Goal: Task Accomplishment & Management: Manage account settings

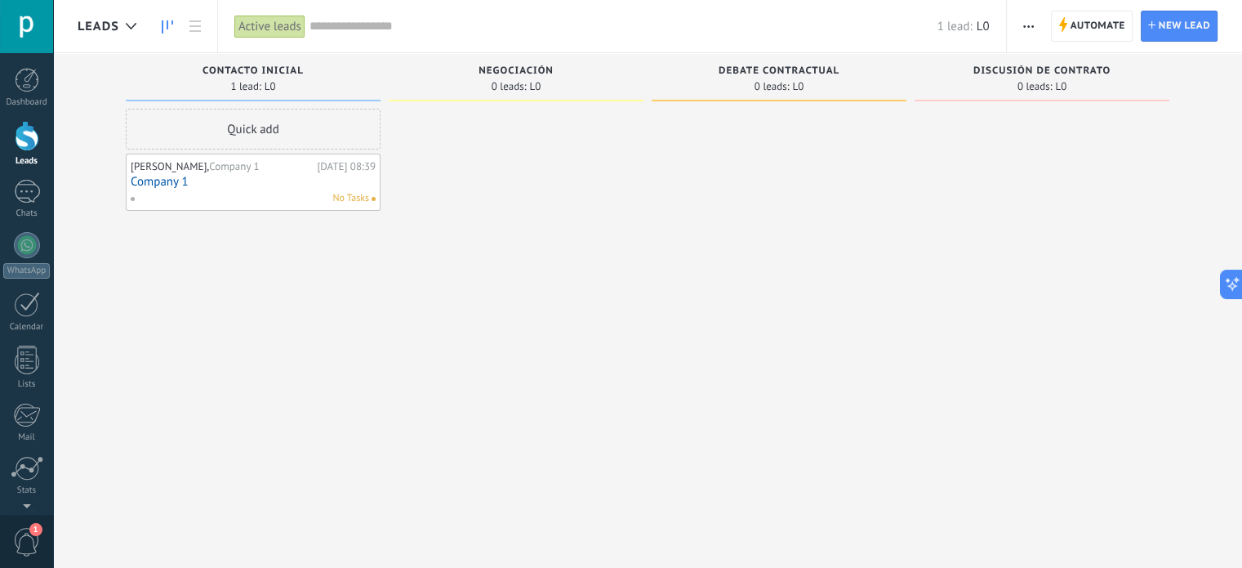
scroll to position [16, 0]
click at [30, 315] on div at bounding box center [27, 304] width 26 height 25
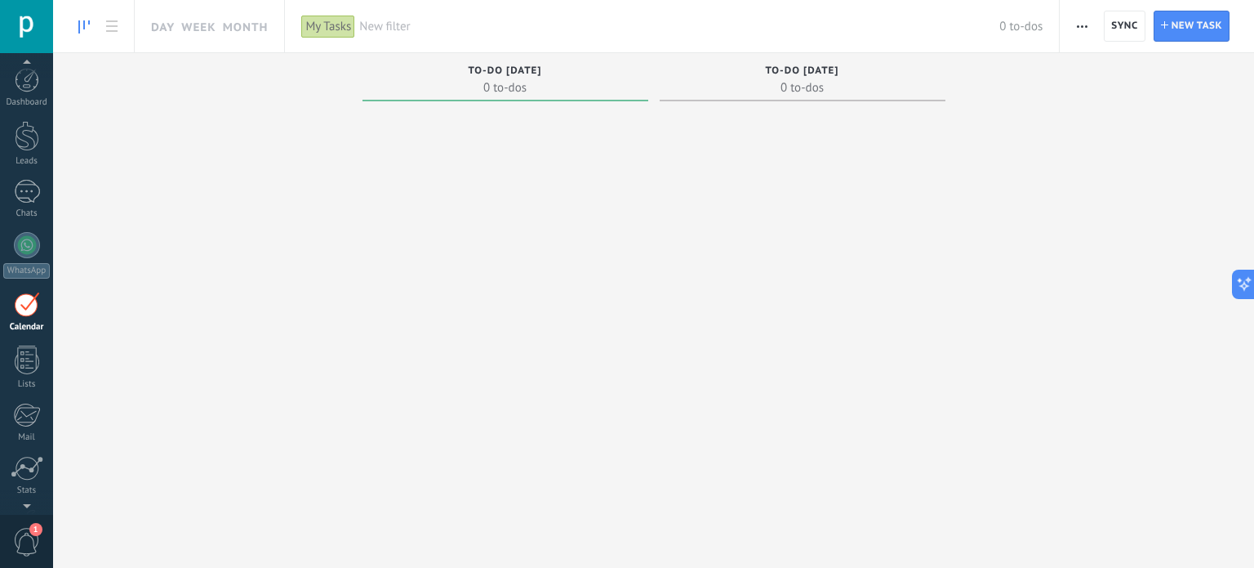
scroll to position [46, 0]
click at [323, 17] on div "My Tasks" at bounding box center [328, 27] width 54 height 24
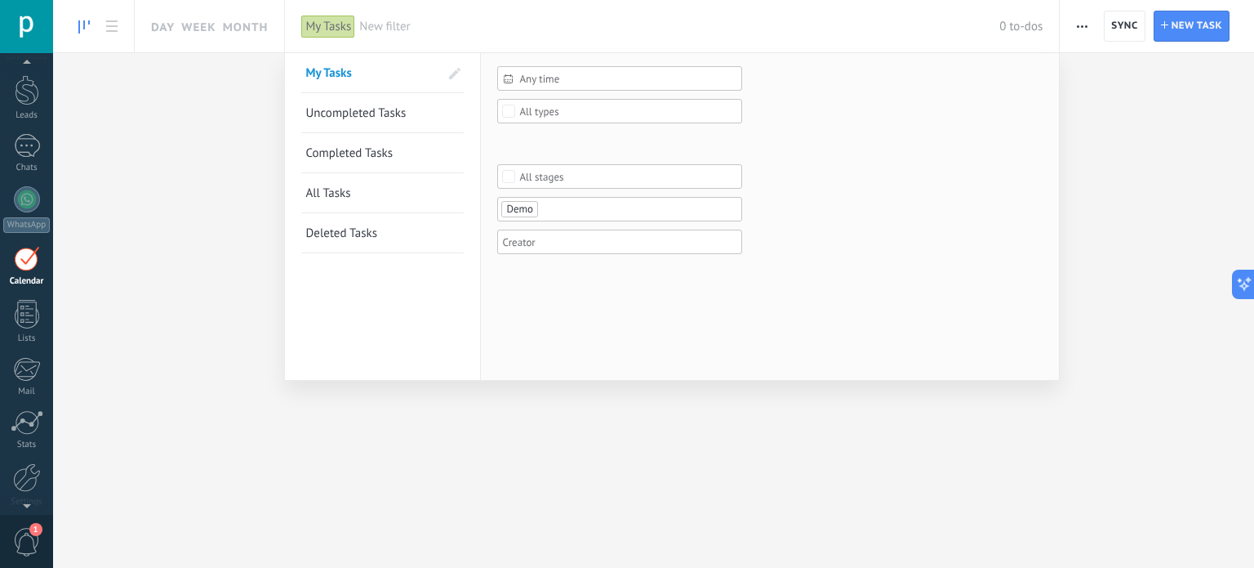
click at [456, 70] on span at bounding box center [454, 73] width 11 height 11
click at [456, 70] on span at bounding box center [453, 73] width 15 height 11
click at [554, 71] on div "Any time" at bounding box center [619, 78] width 245 height 24
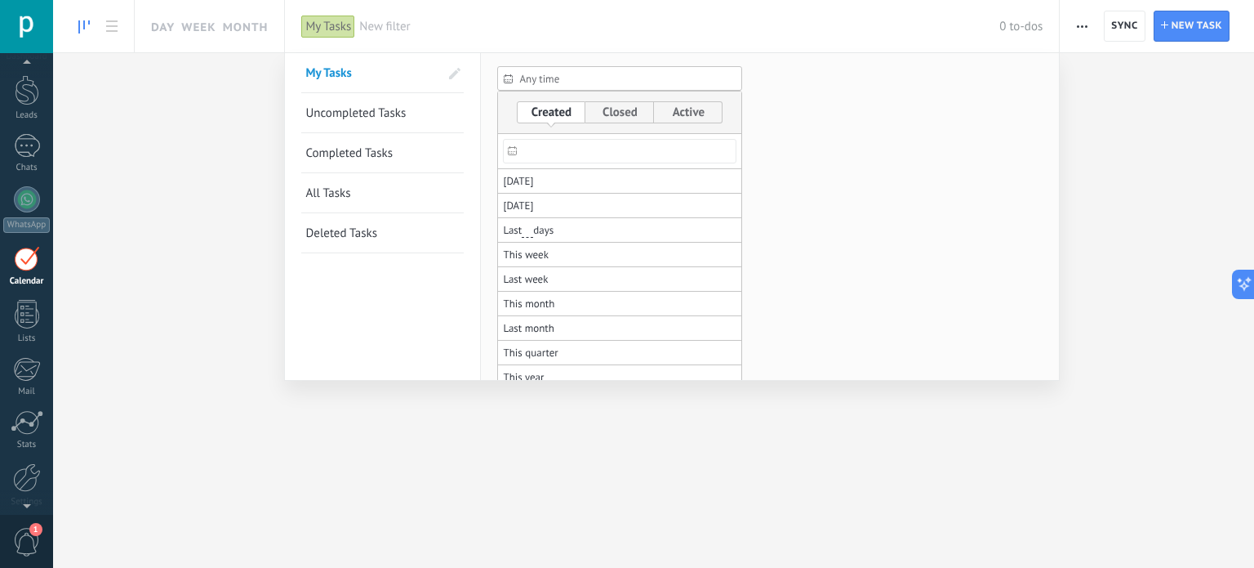
click at [791, 140] on form "Any time Any time Today Yesterday Last ** 30 days This week Last week This mont…" at bounding box center [769, 170] width 545 height 208
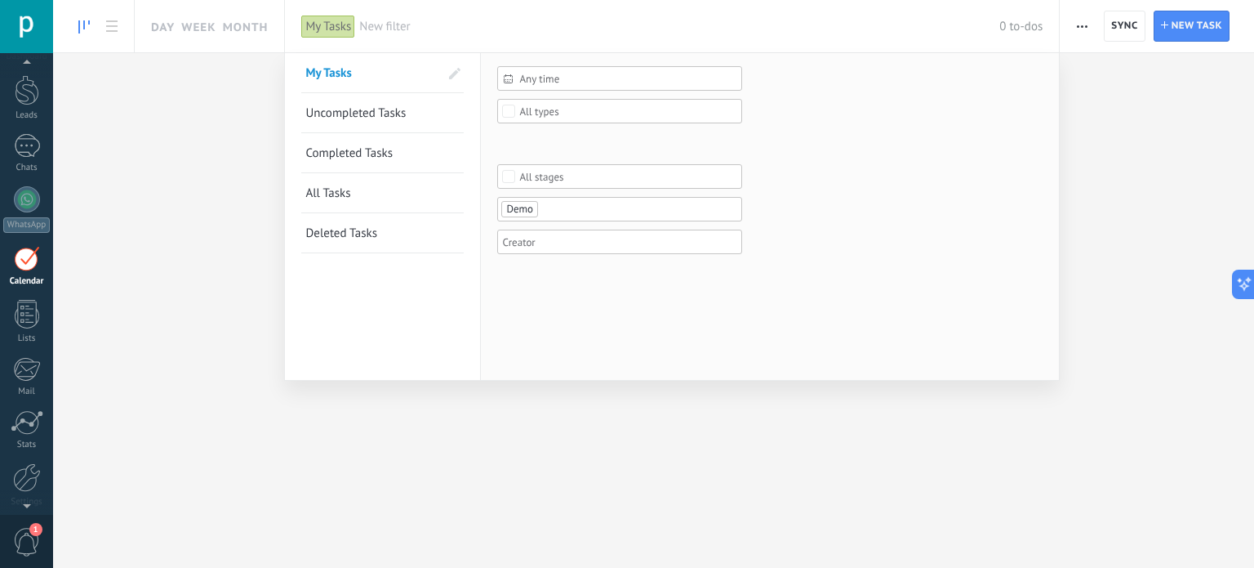
click at [612, 114] on span "All types" at bounding box center [620, 111] width 202 height 12
click at [798, 111] on form "Any time Any time Today Yesterday Last ** 30 days This week Last week This mont…" at bounding box center [769, 170] width 545 height 208
click at [548, 171] on div "All stages" at bounding box center [541, 177] width 44 height 12
click at [872, 95] on form "Any time Any time Today Yesterday Last ** 30 days This week Last week This mont…" at bounding box center [769, 170] width 545 height 208
click at [571, 219] on div at bounding box center [614, 209] width 229 height 20
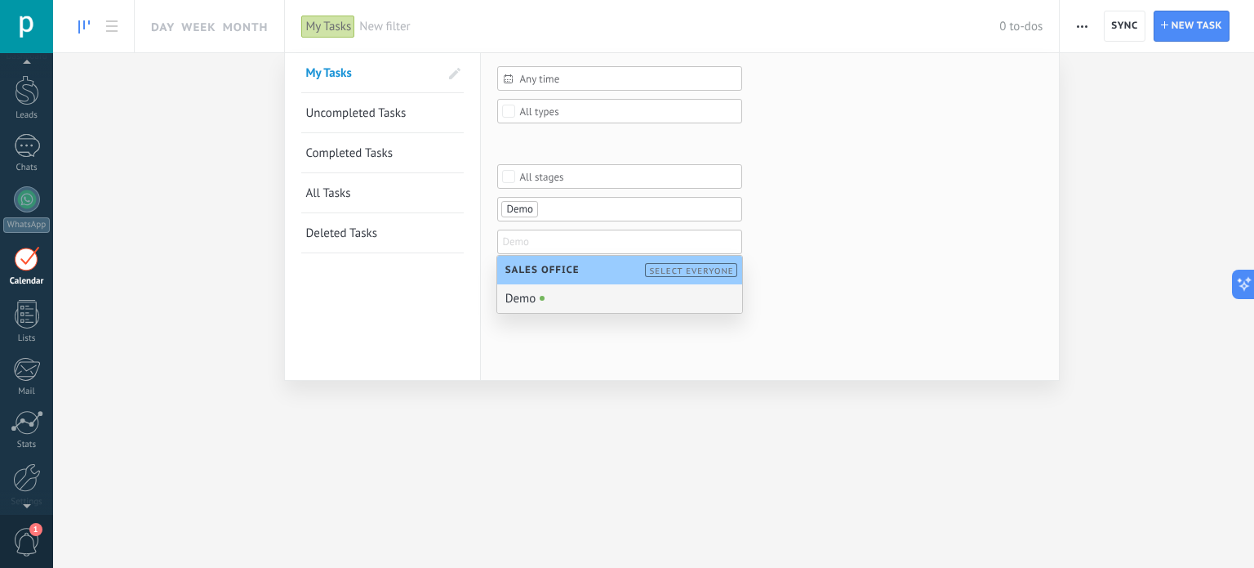
click at [815, 146] on form "Any time Any time Today Yesterday Last ** 30 days This week Last week This mont…" at bounding box center [769, 170] width 545 height 208
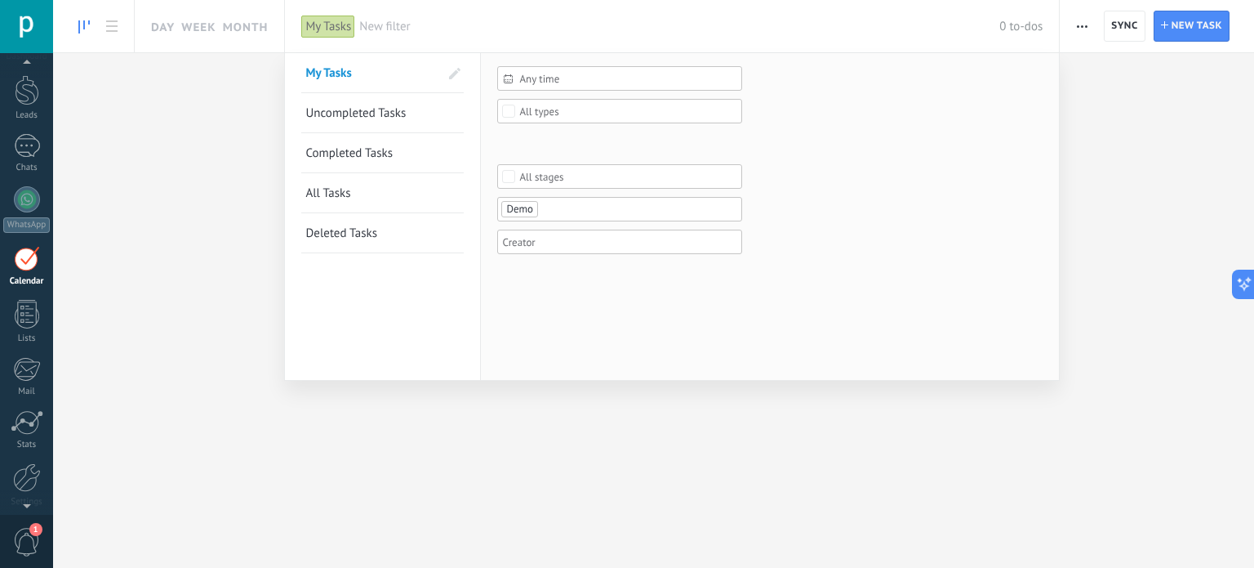
click at [375, 109] on span "Uncompleted Tasks" at bounding box center [355, 113] width 100 height 16
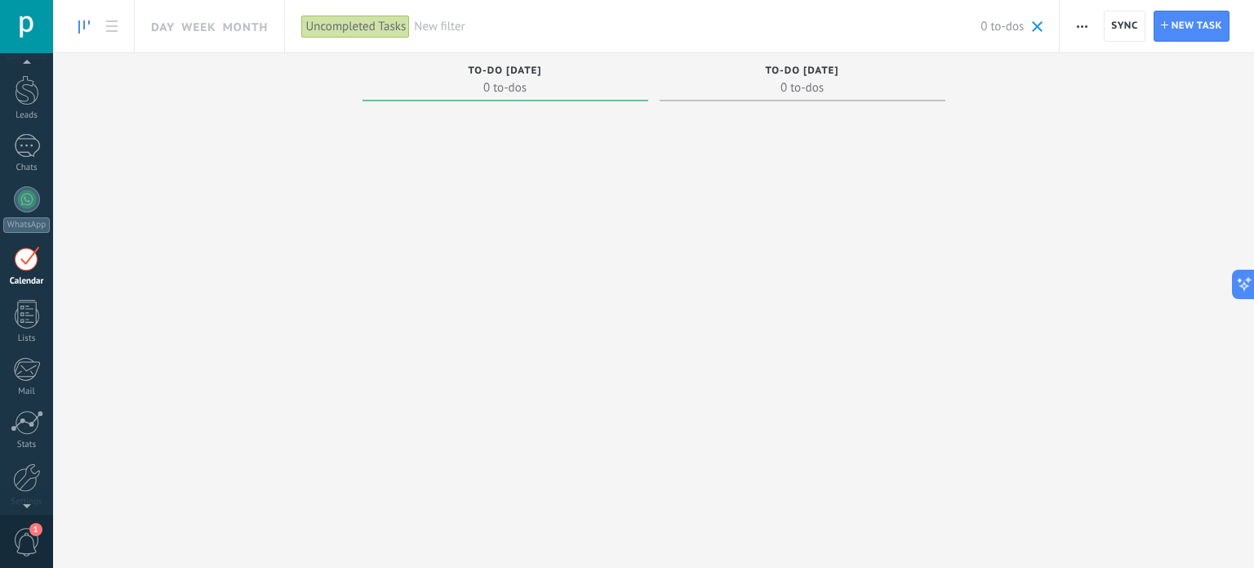
click at [338, 22] on div "Uncompleted Tasks" at bounding box center [355, 27] width 109 height 24
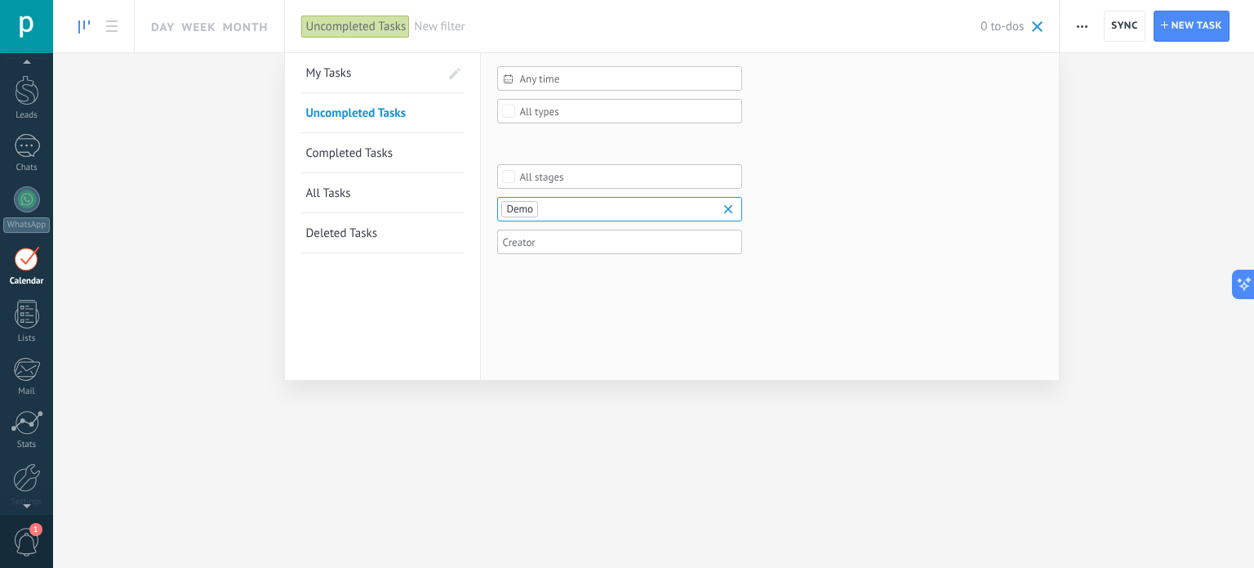
click at [338, 63] on link "My Tasks" at bounding box center [372, 72] width 134 height 39
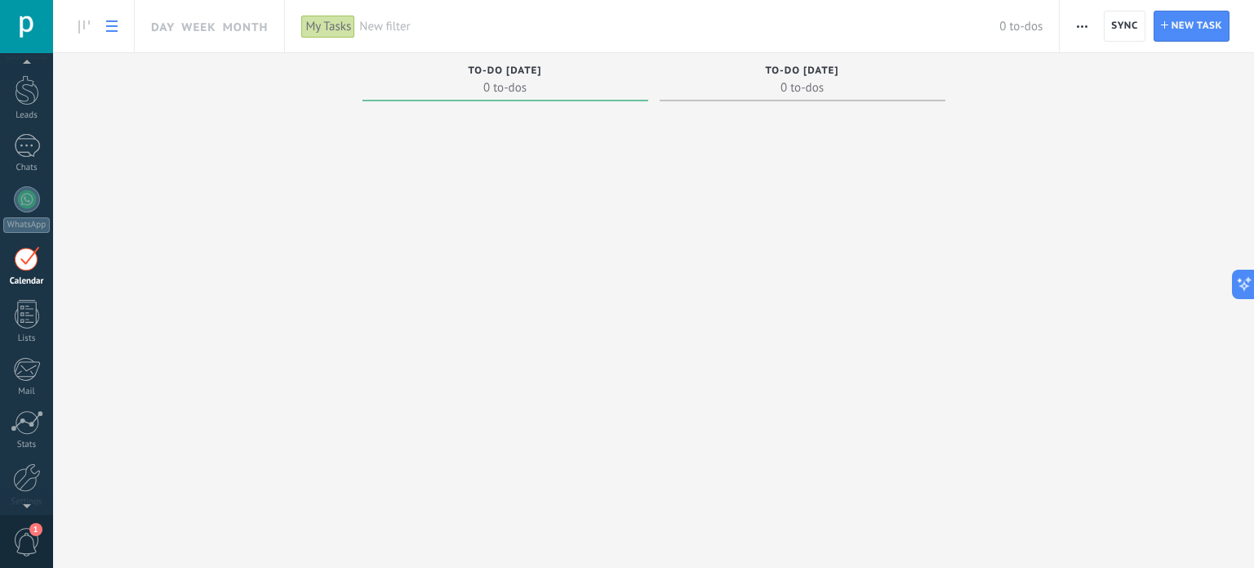
click at [115, 24] on icon at bounding box center [111, 25] width 11 height 11
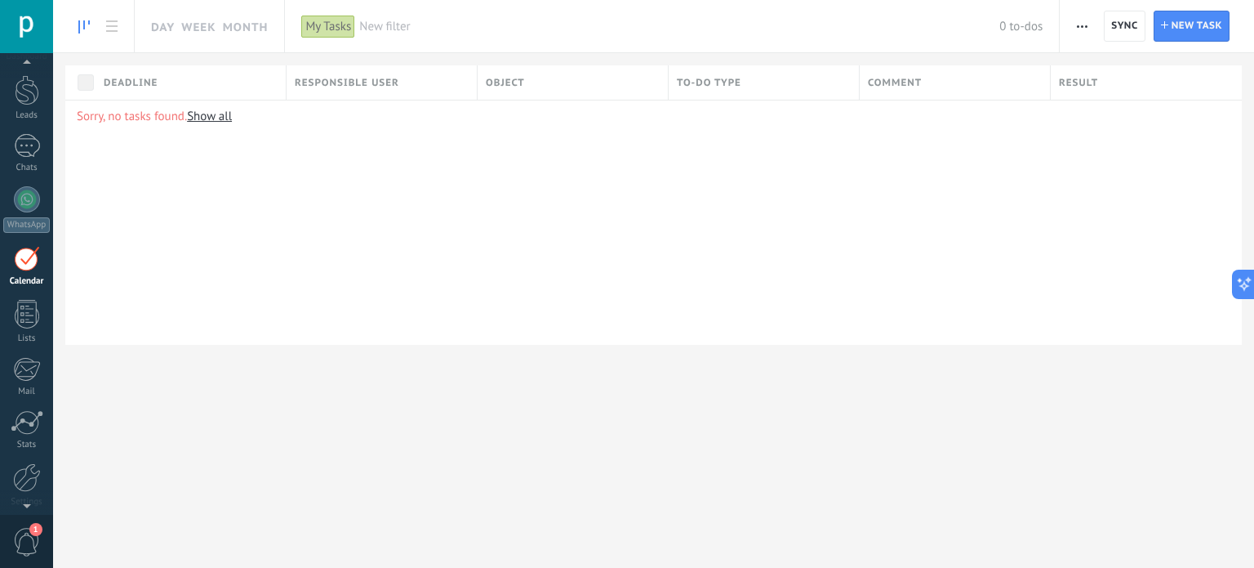
click at [82, 22] on icon at bounding box center [83, 26] width 11 height 13
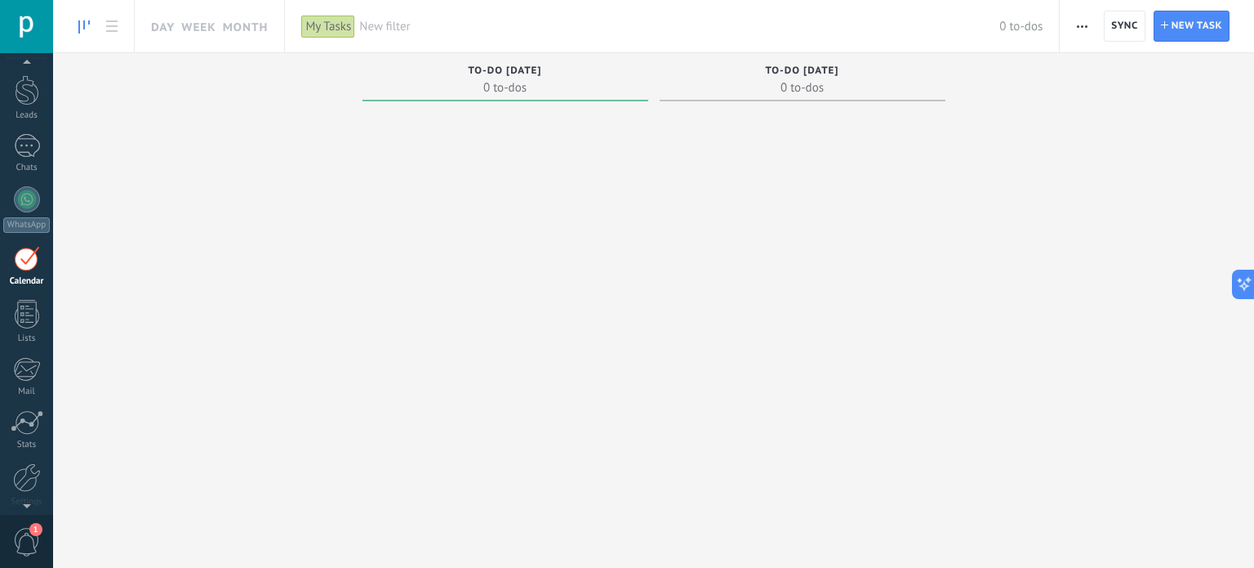
click at [1083, 22] on span "button" at bounding box center [1082, 26] width 11 height 31
click at [1028, 120] on div "Completed To-dos 0 to-dos Overdue Tasks 0 to-dos To-do today 0 to-dos To-do tom…" at bounding box center [653, 290] width 1201 height 474
click at [1178, 32] on span "New task" at bounding box center [1197, 25] width 51 height 29
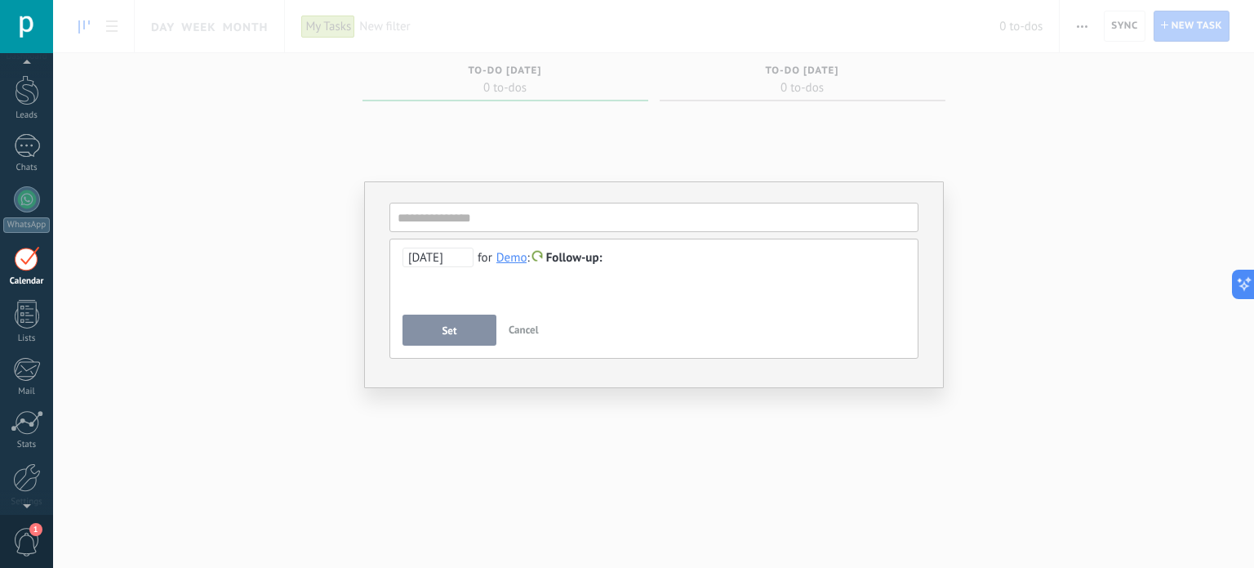
click at [621, 257] on div at bounding box center [655, 258] width 504 height 20
click at [418, 226] on input "text" at bounding box center [654, 217] width 529 height 29
type input "*"
type input "***"
click at [470, 327] on button "Set" at bounding box center [450, 329] width 94 height 31
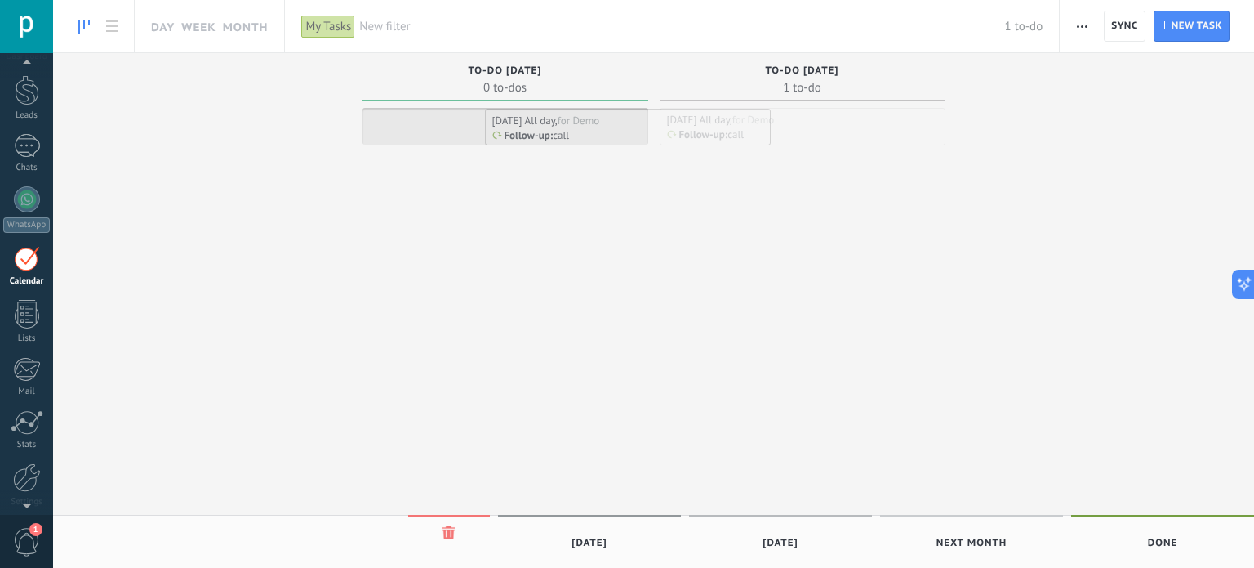
drag, startPoint x: 763, startPoint y: 133, endPoint x: 565, endPoint y: 145, distance: 198.0
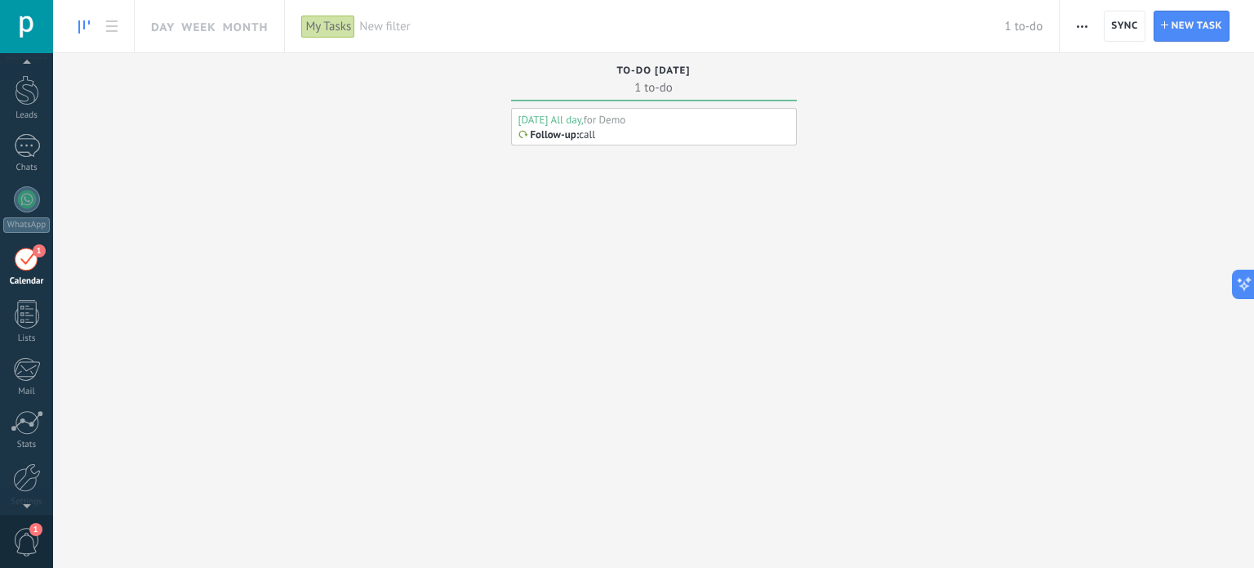
click at [590, 129] on p "call" at bounding box center [587, 134] width 16 height 14
click at [541, 118] on div "Today All day," at bounding box center [551, 120] width 65 height 14
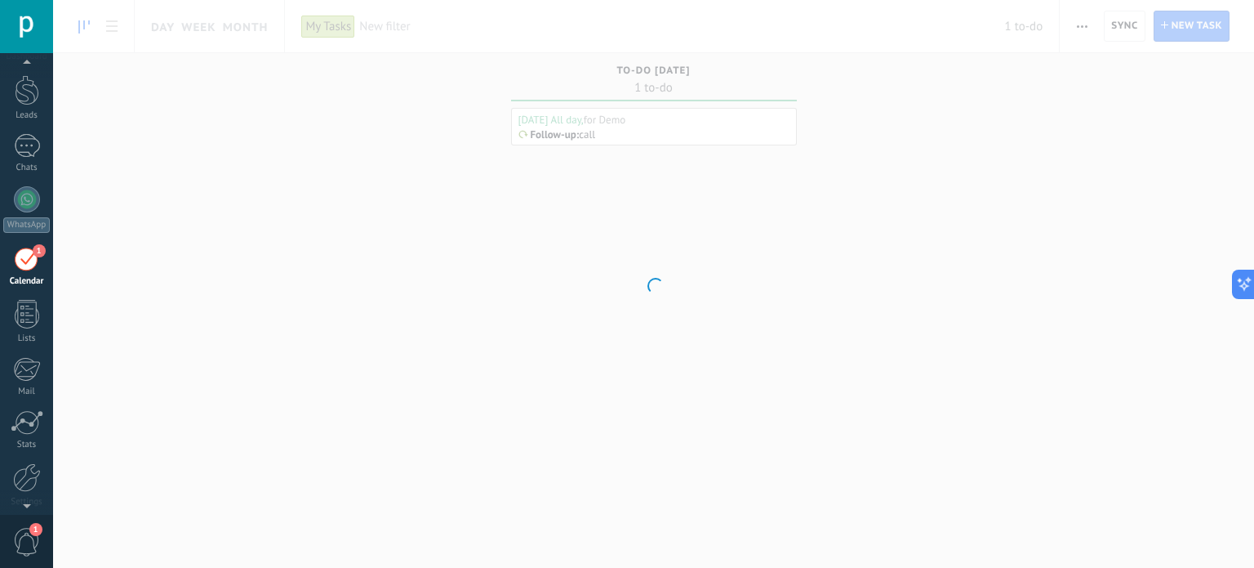
click at [541, 118] on div at bounding box center [653, 284] width 1201 height 568
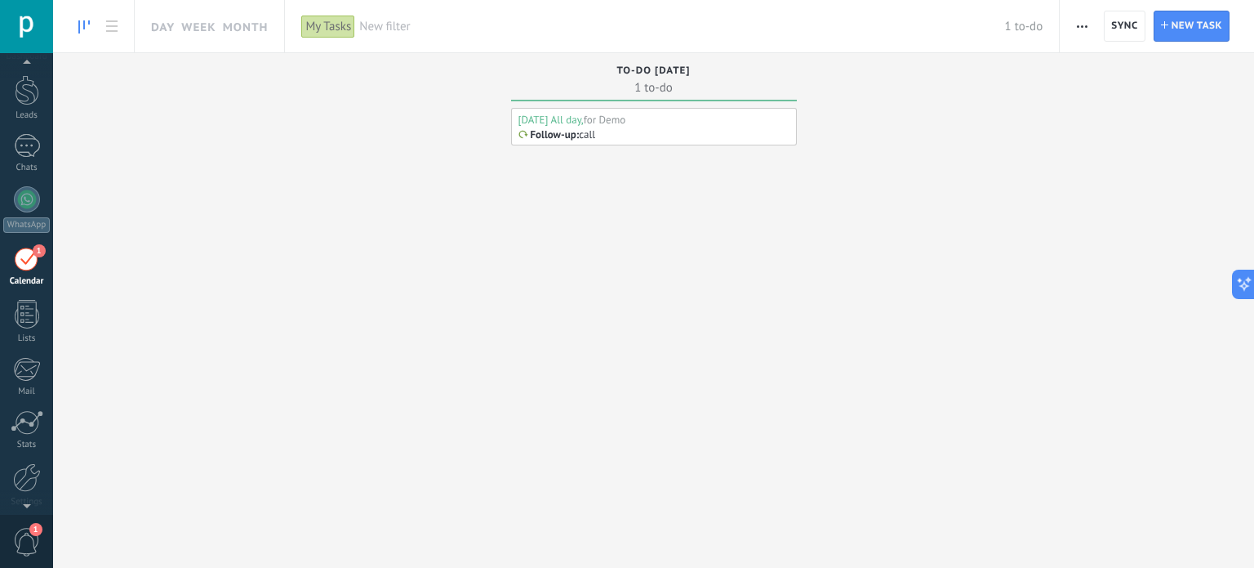
click at [549, 140] on p "Follow-up" at bounding box center [554, 134] width 46 height 13
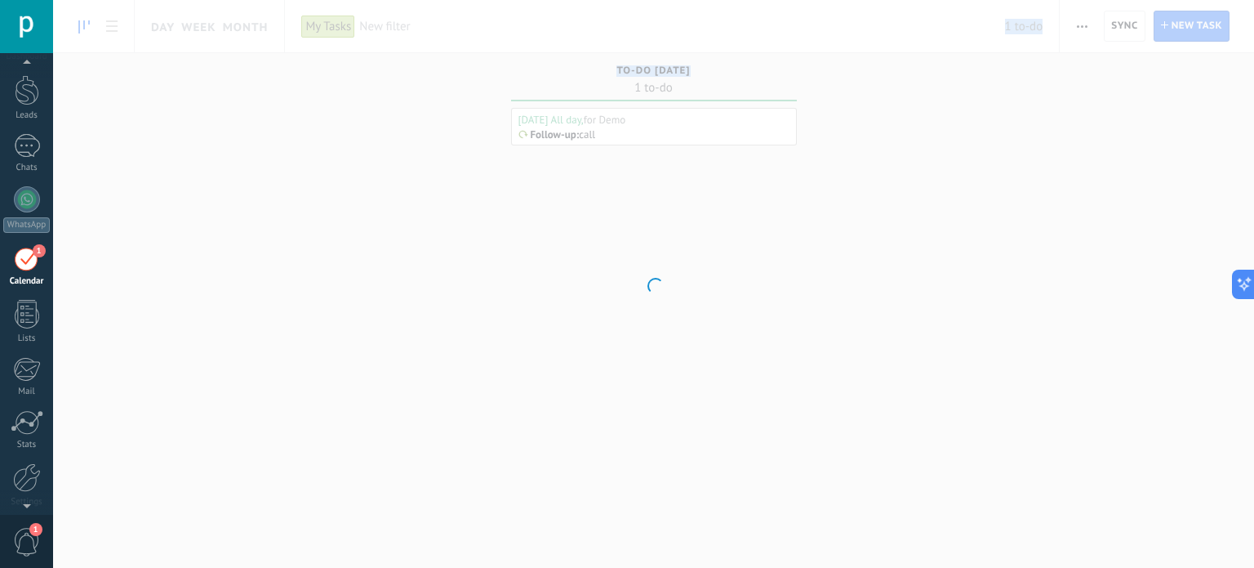
click at [549, 140] on div at bounding box center [653, 284] width 1201 height 568
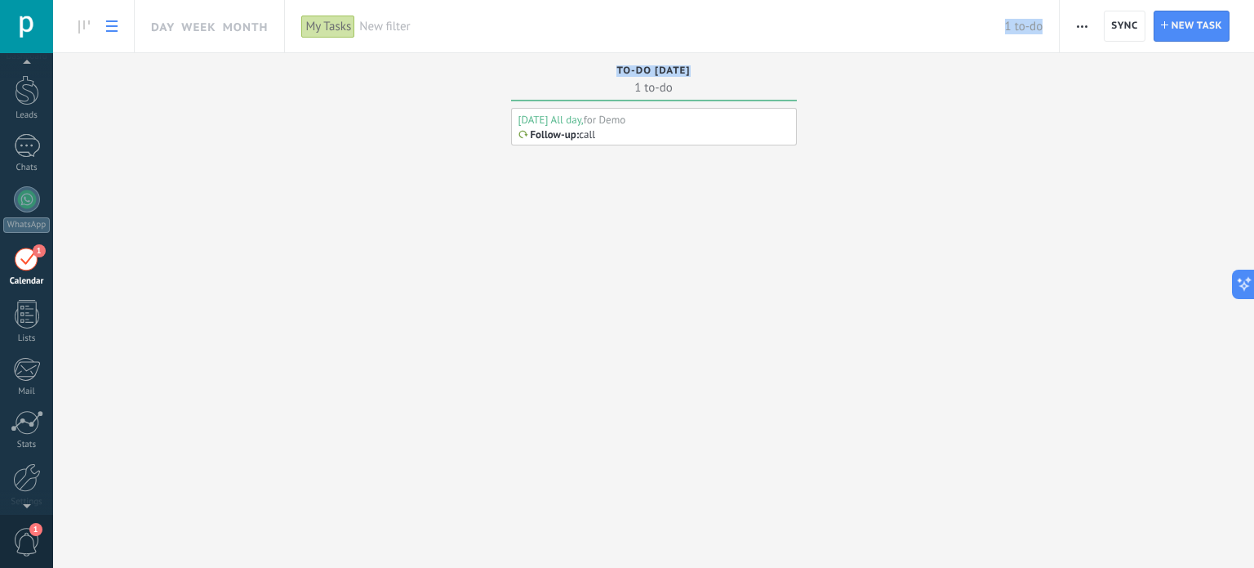
click at [105, 29] on link at bounding box center [112, 27] width 28 height 32
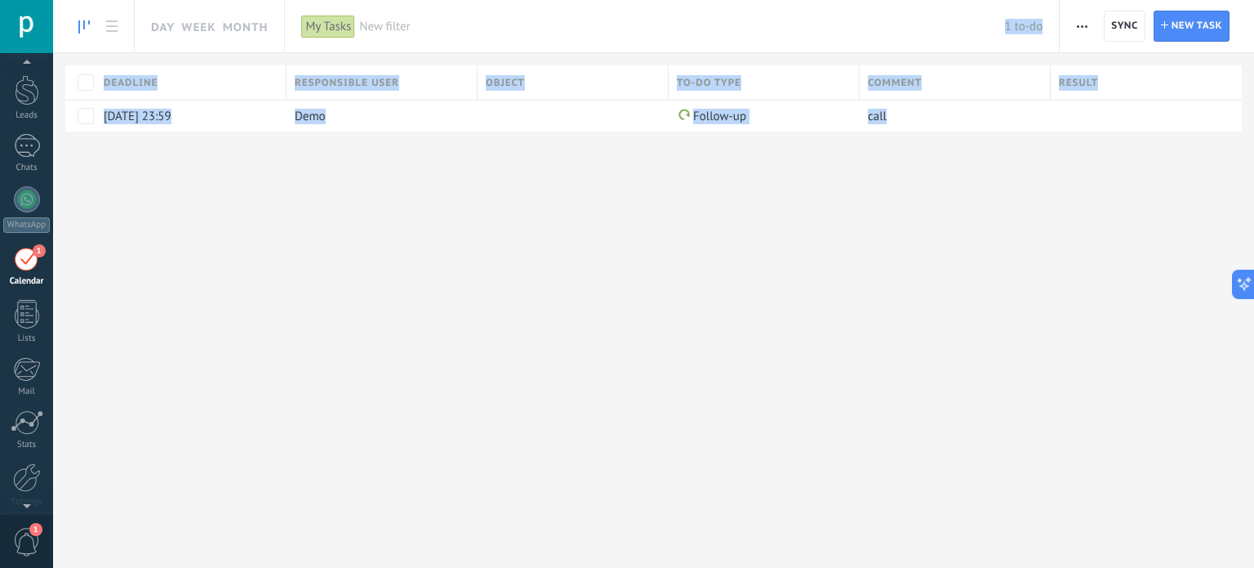
click at [85, 25] on use at bounding box center [83, 26] width 11 height 13
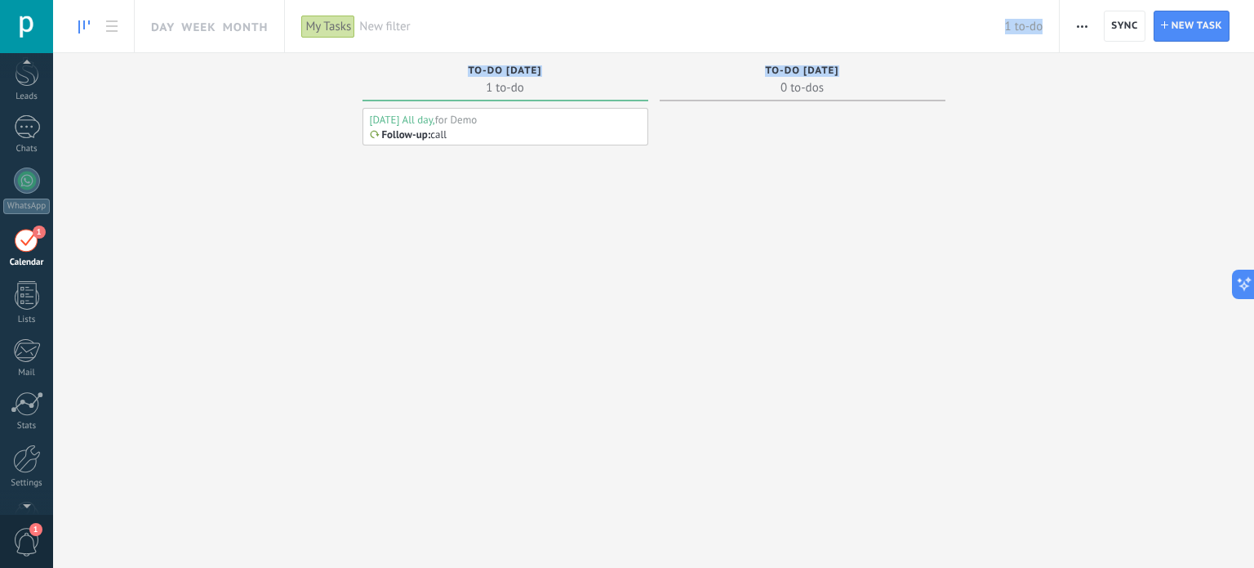
scroll to position [111, 0]
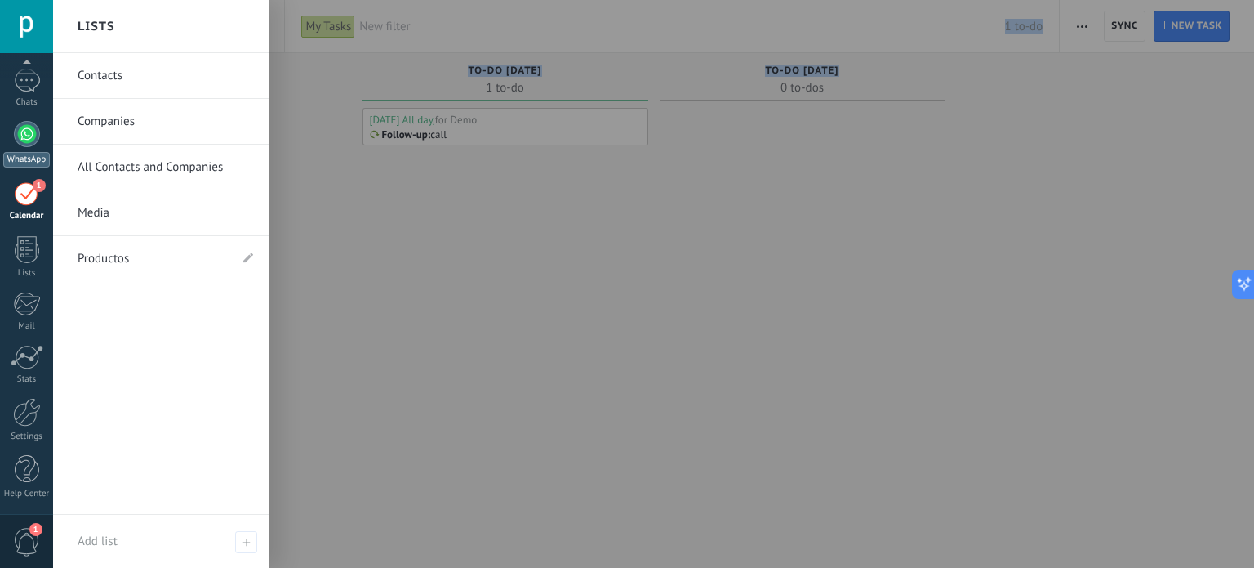
click at [32, 139] on div at bounding box center [27, 134] width 26 height 26
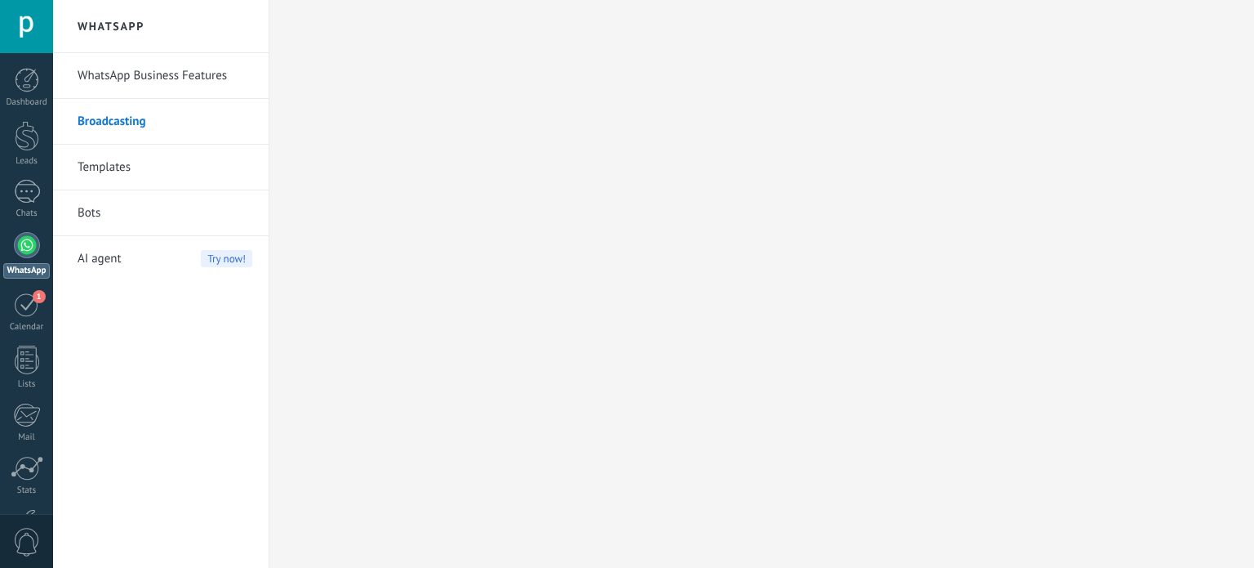
click at [101, 111] on link "Broadcasting" at bounding box center [165, 122] width 175 height 46
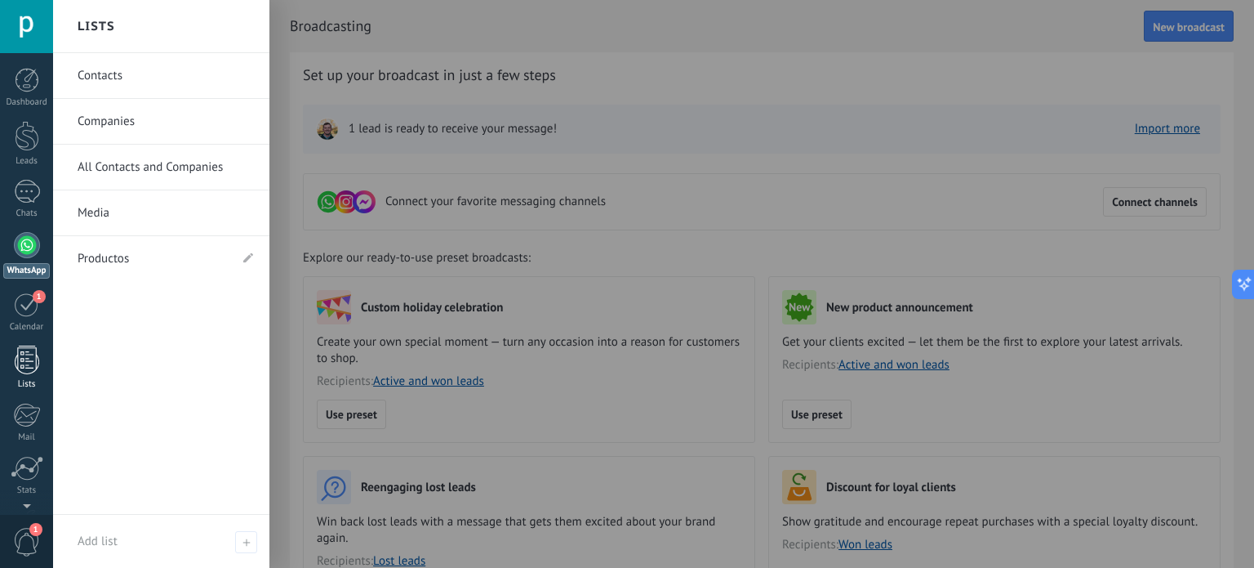
click at [28, 369] on div at bounding box center [27, 359] width 24 height 29
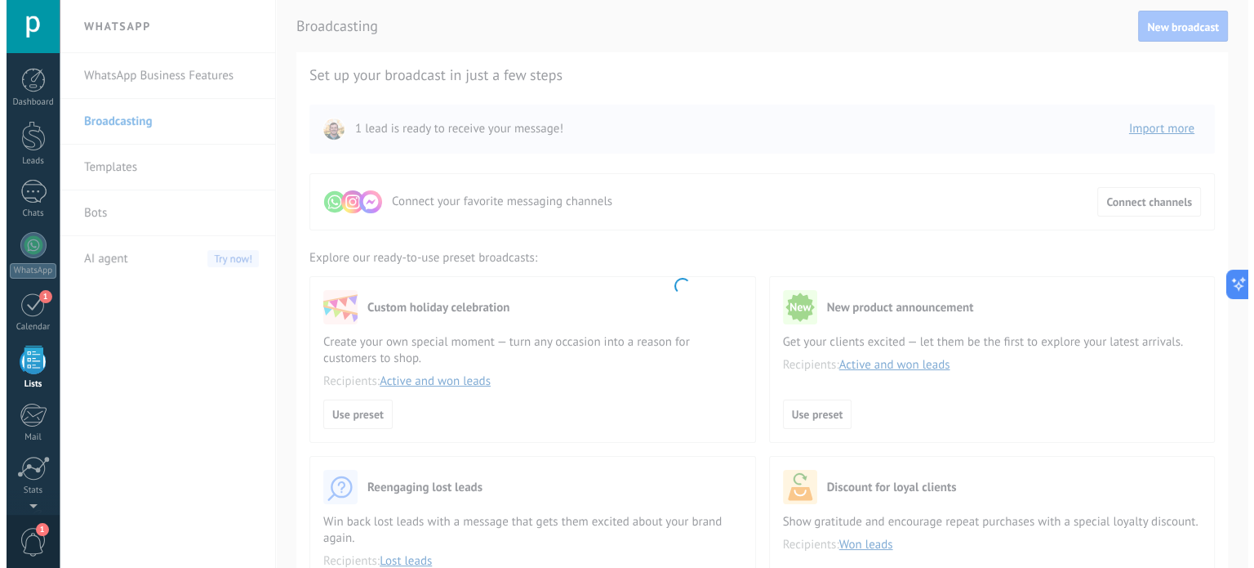
scroll to position [100, 0]
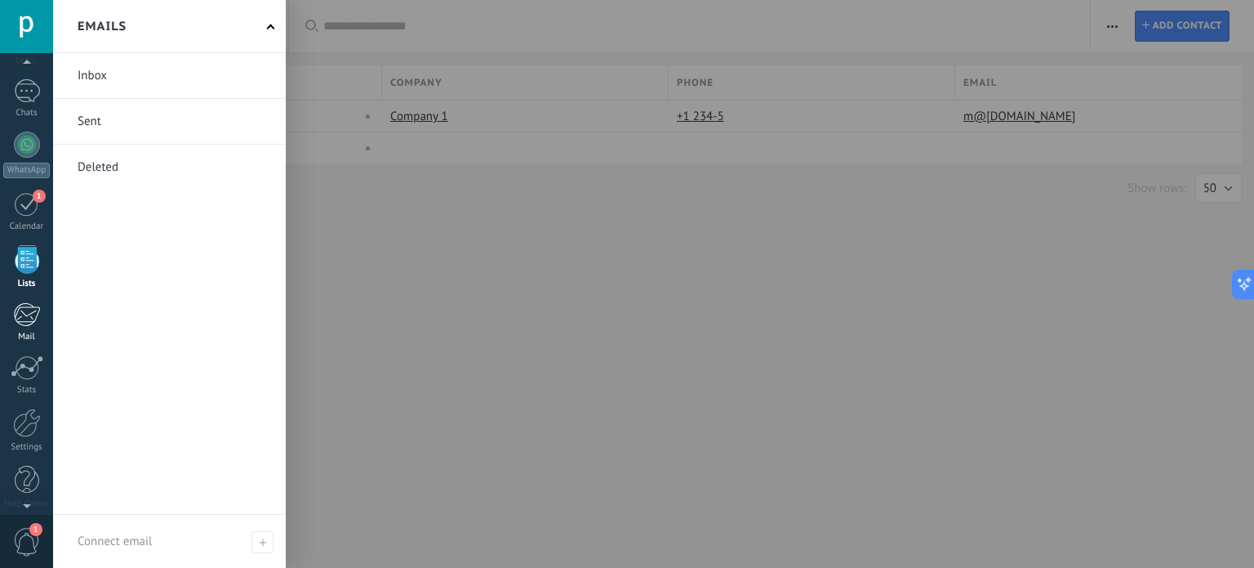
click at [15, 314] on div at bounding box center [26, 314] width 27 height 24
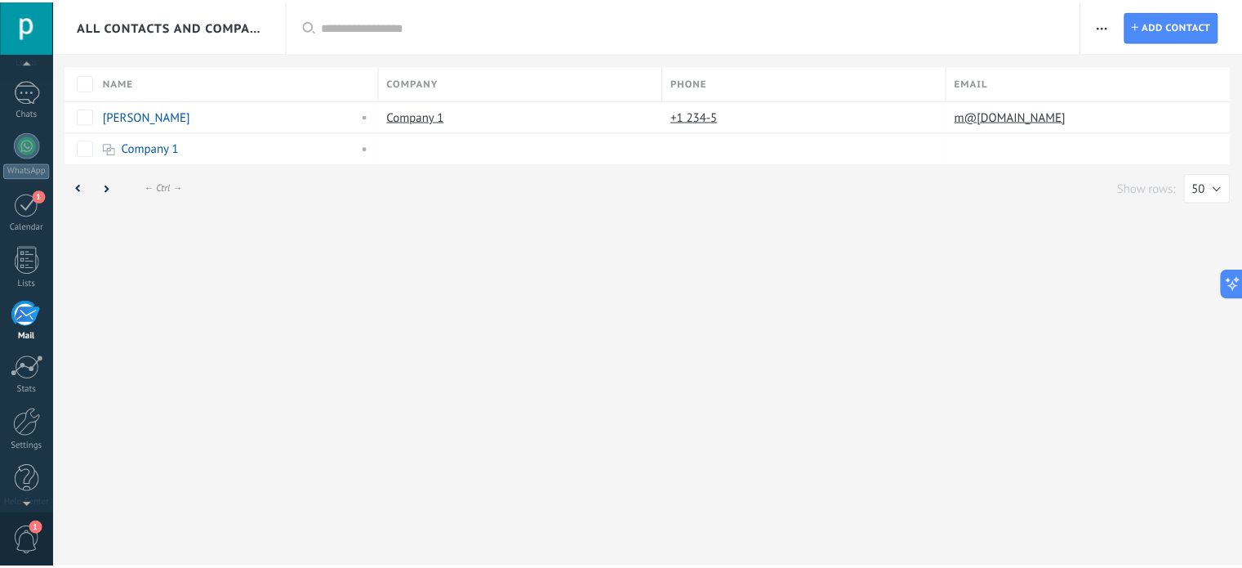
scroll to position [111, 0]
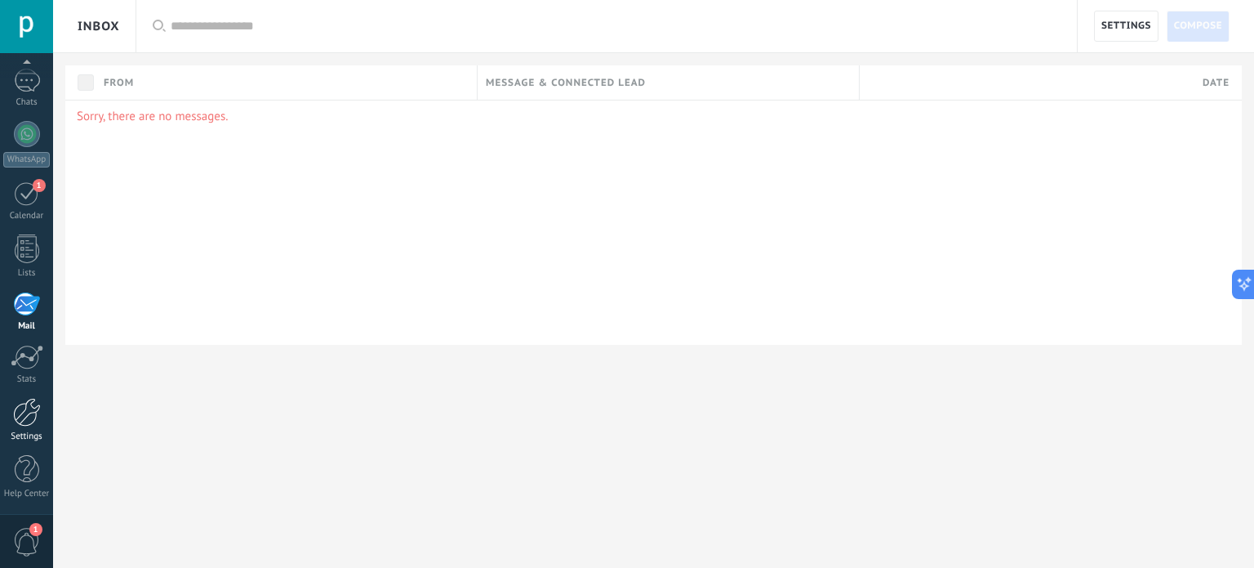
click at [20, 418] on div at bounding box center [27, 412] width 28 height 29
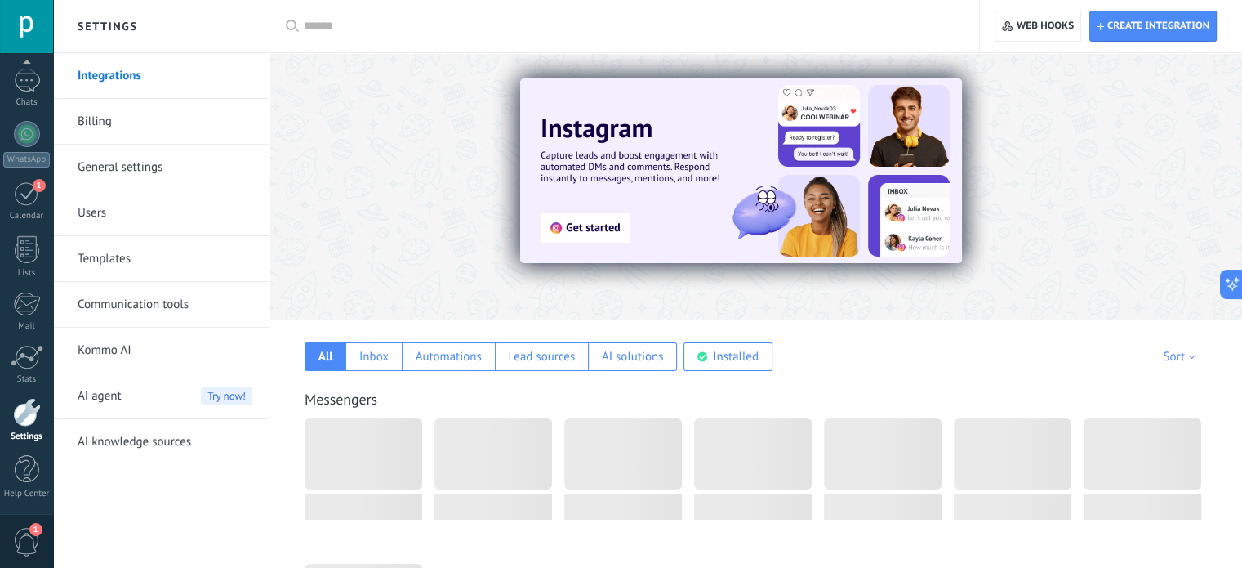
click at [98, 121] on link "Billing" at bounding box center [165, 122] width 175 height 46
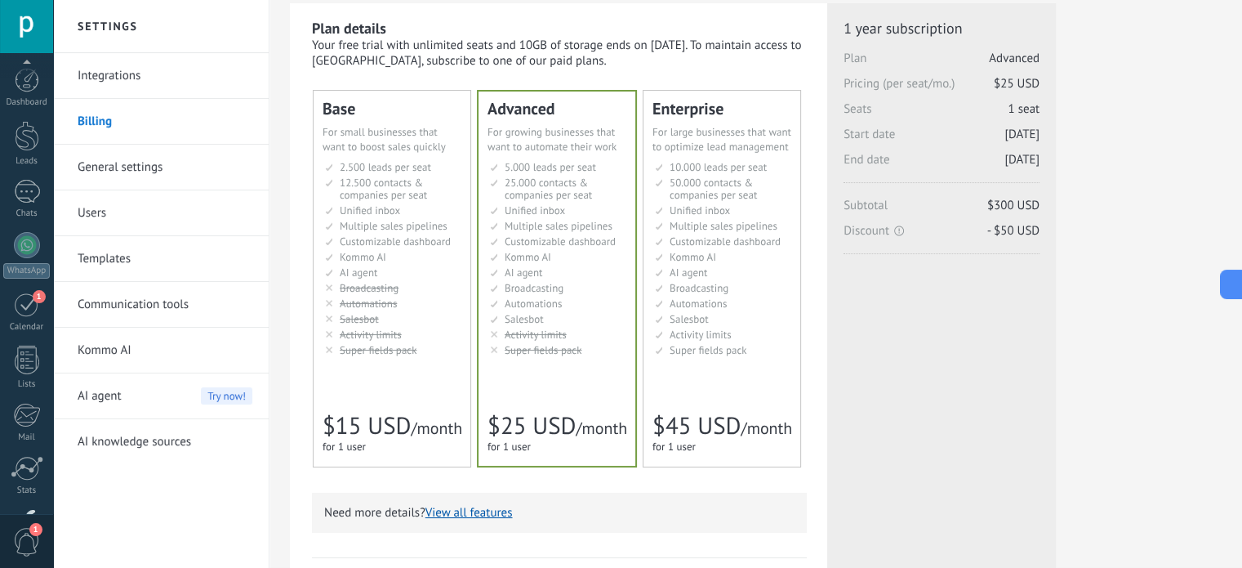
scroll to position [111, 0]
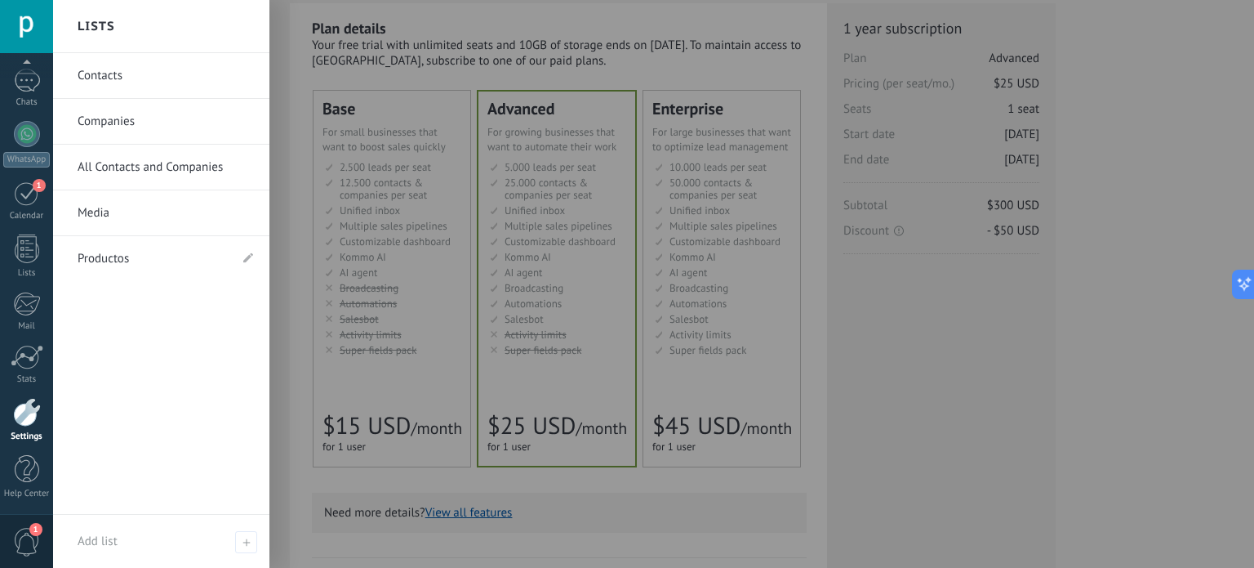
click at [24, 401] on div at bounding box center [27, 412] width 28 height 29
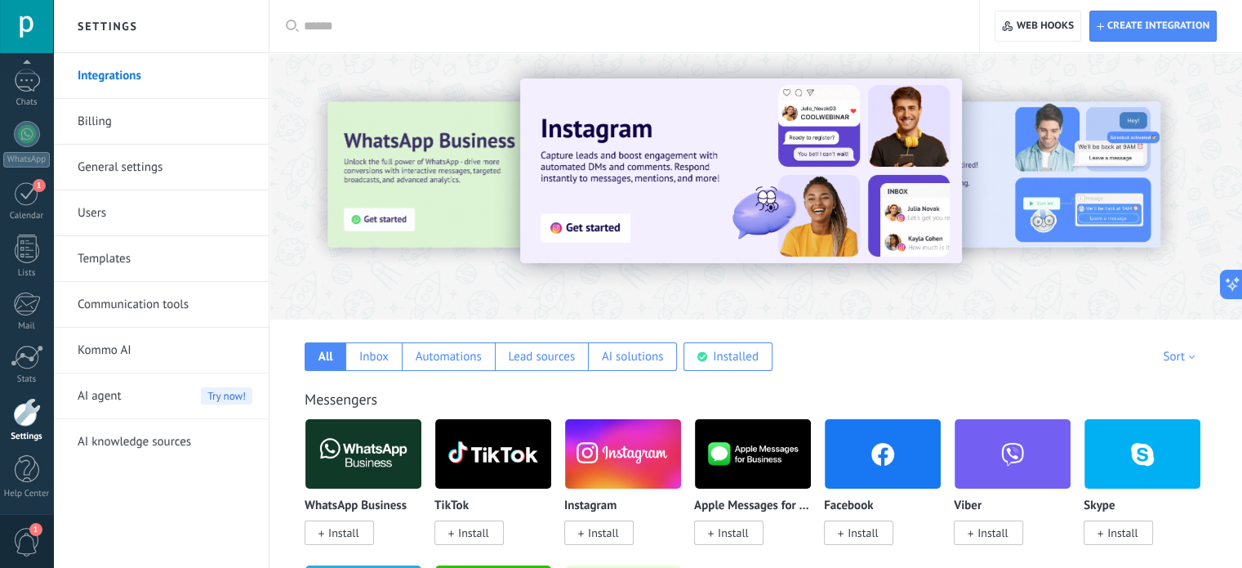
click at [168, 304] on link "Communication tools" at bounding box center [165, 305] width 175 height 46
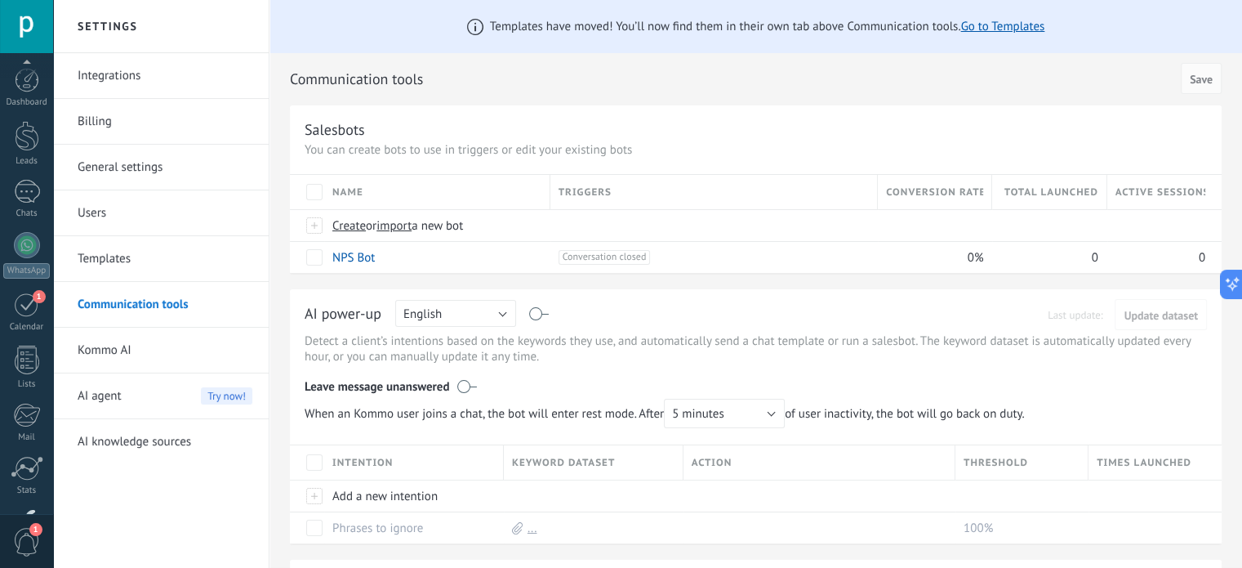
scroll to position [111, 0]
click at [23, 375] on div "Stats" at bounding box center [26, 379] width 47 height 11
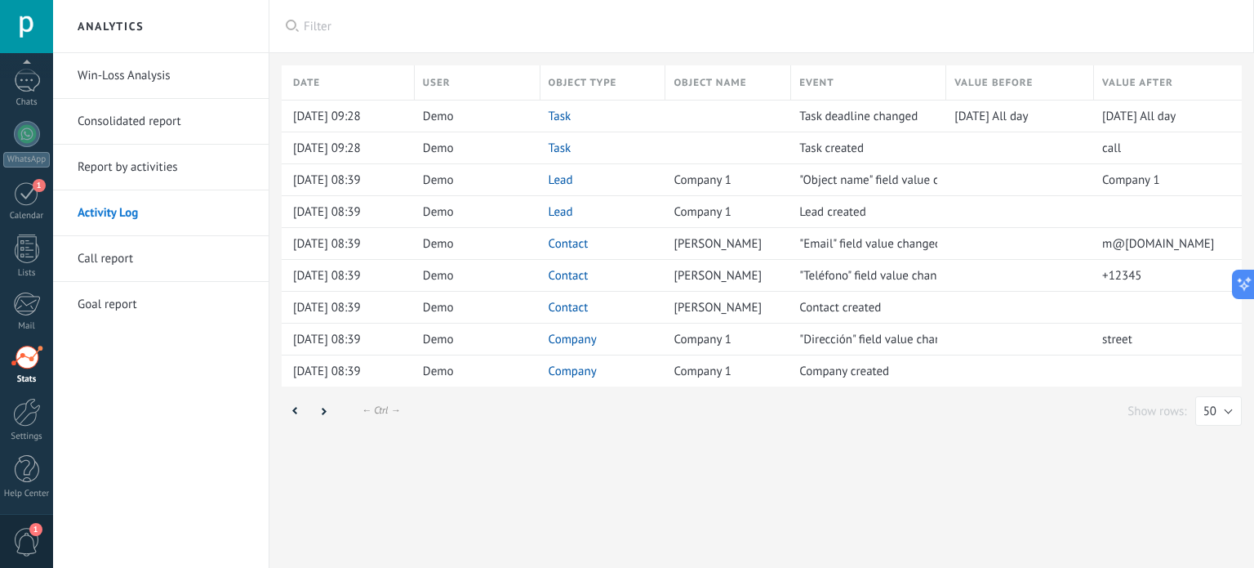
click at [104, 126] on link "Consolidated report" at bounding box center [165, 122] width 175 height 46
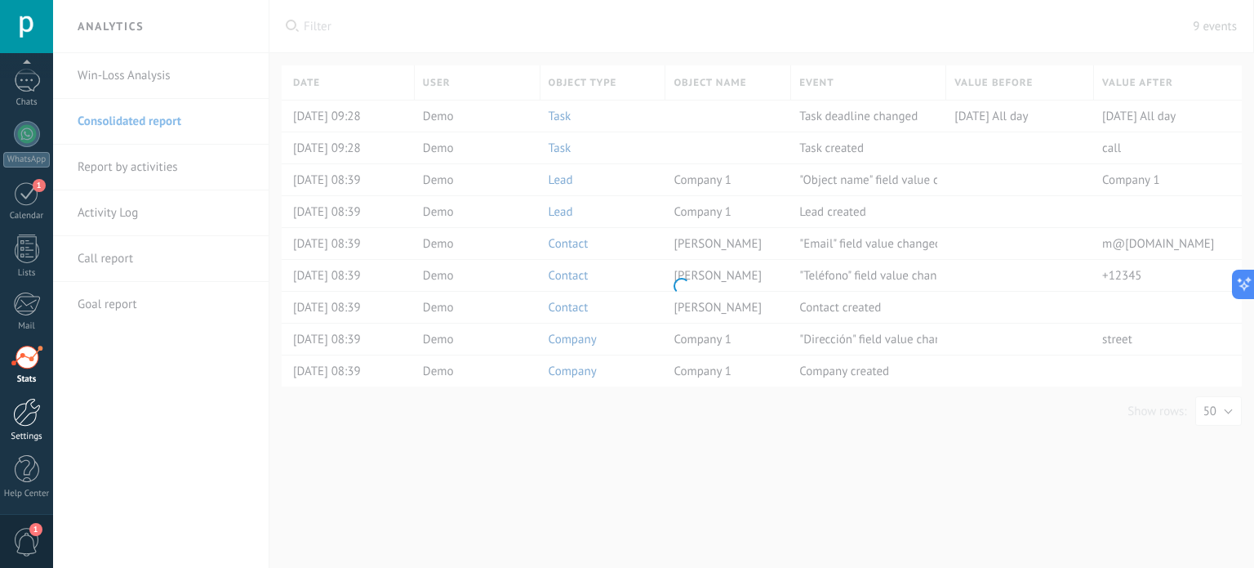
click at [20, 405] on div at bounding box center [27, 412] width 28 height 29
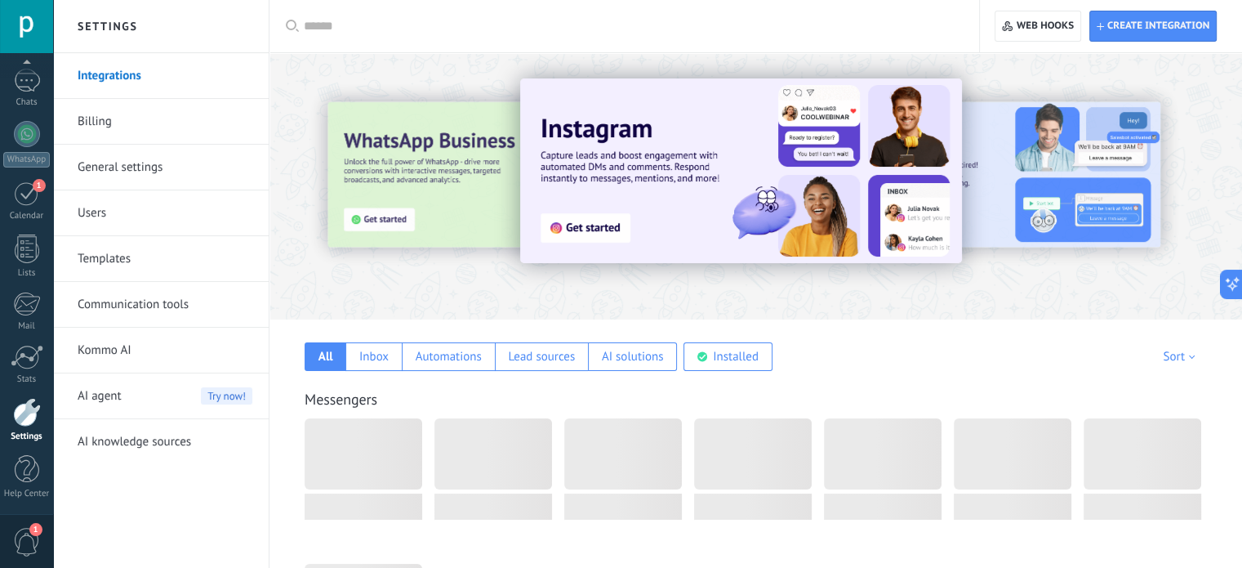
click at [100, 116] on link "Billing" at bounding box center [165, 122] width 175 height 46
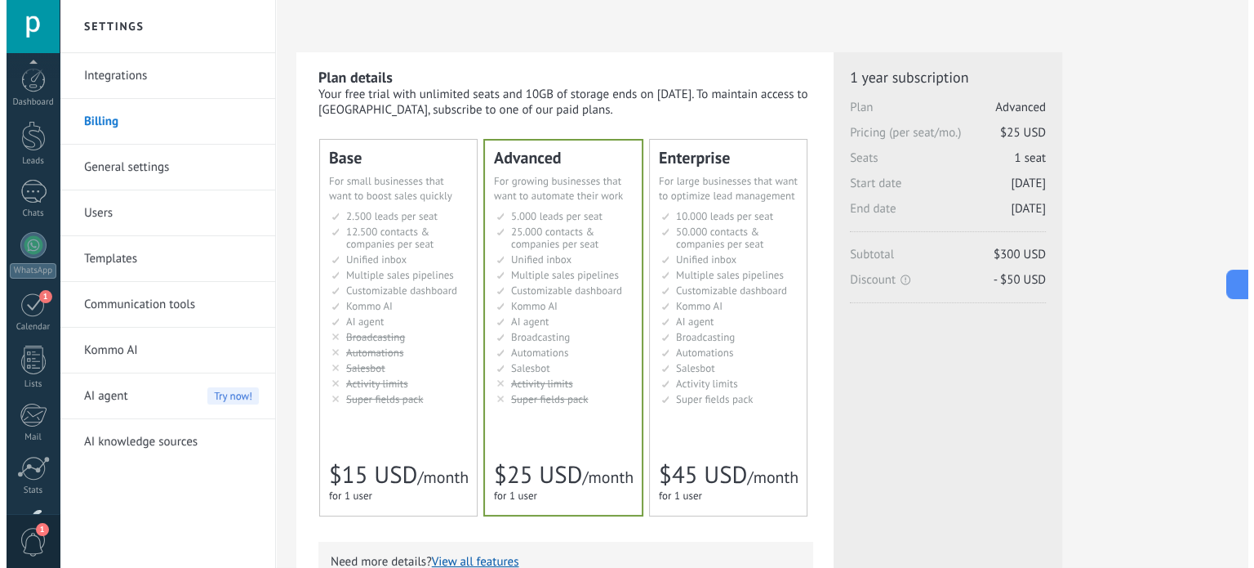
scroll to position [105, 0]
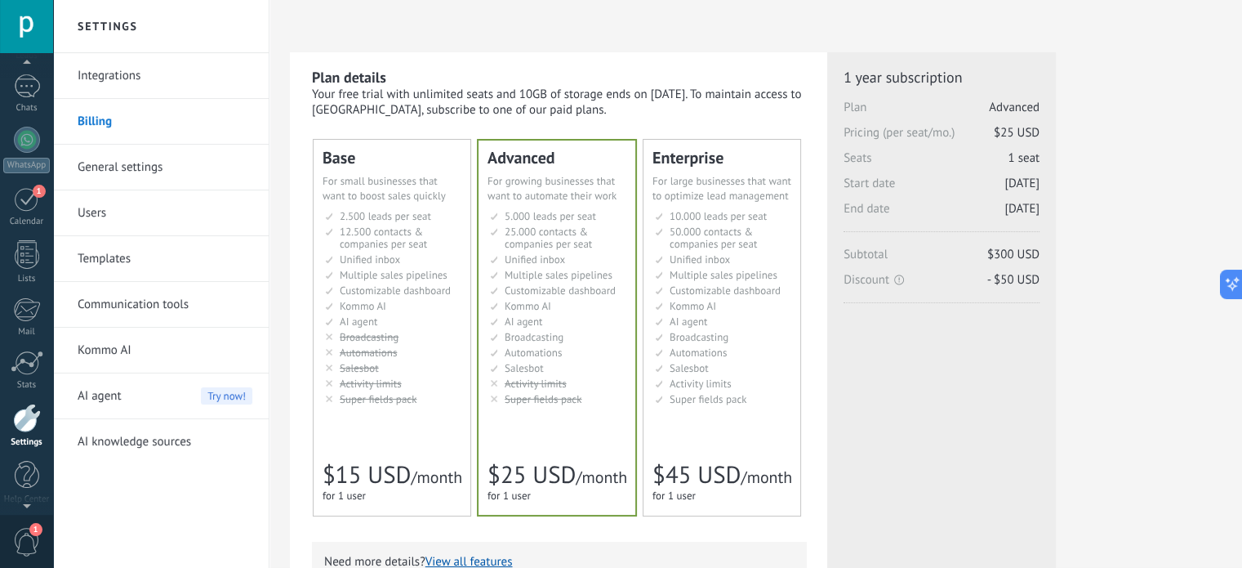
click at [23, 19] on div at bounding box center [26, 26] width 53 height 53
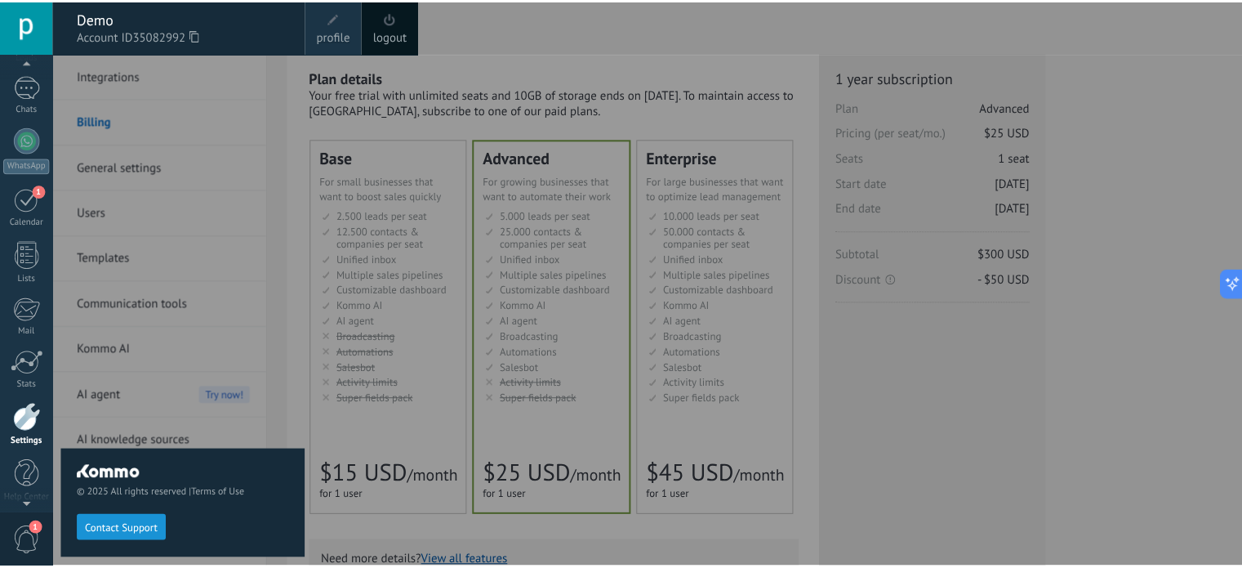
scroll to position [111, 0]
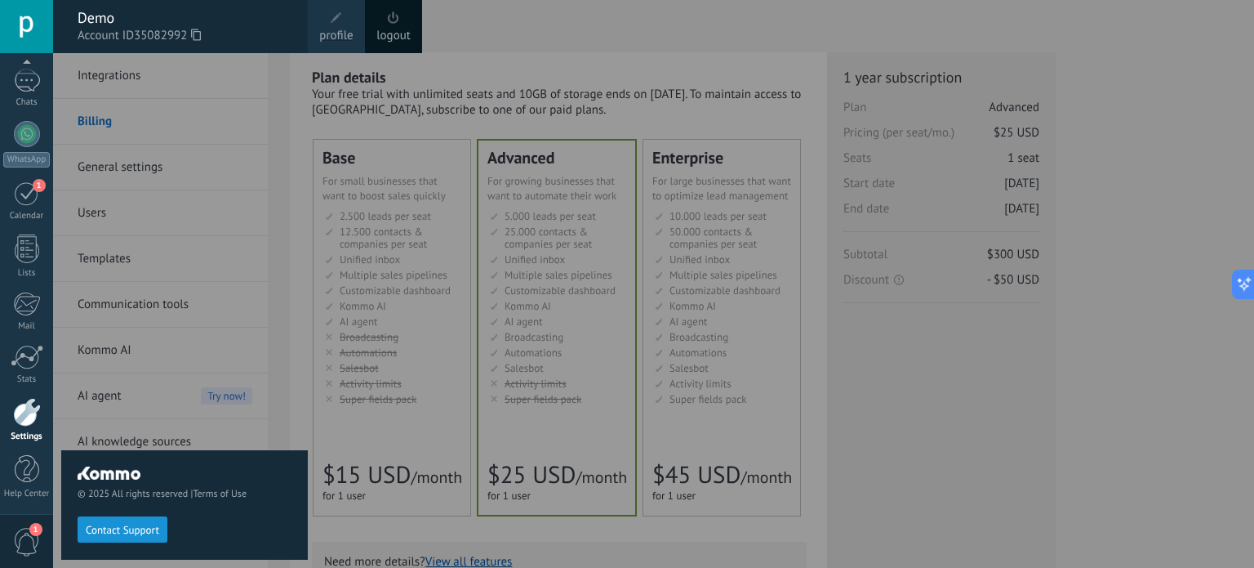
click at [385, 29] on link "logout" at bounding box center [393, 36] width 34 height 18
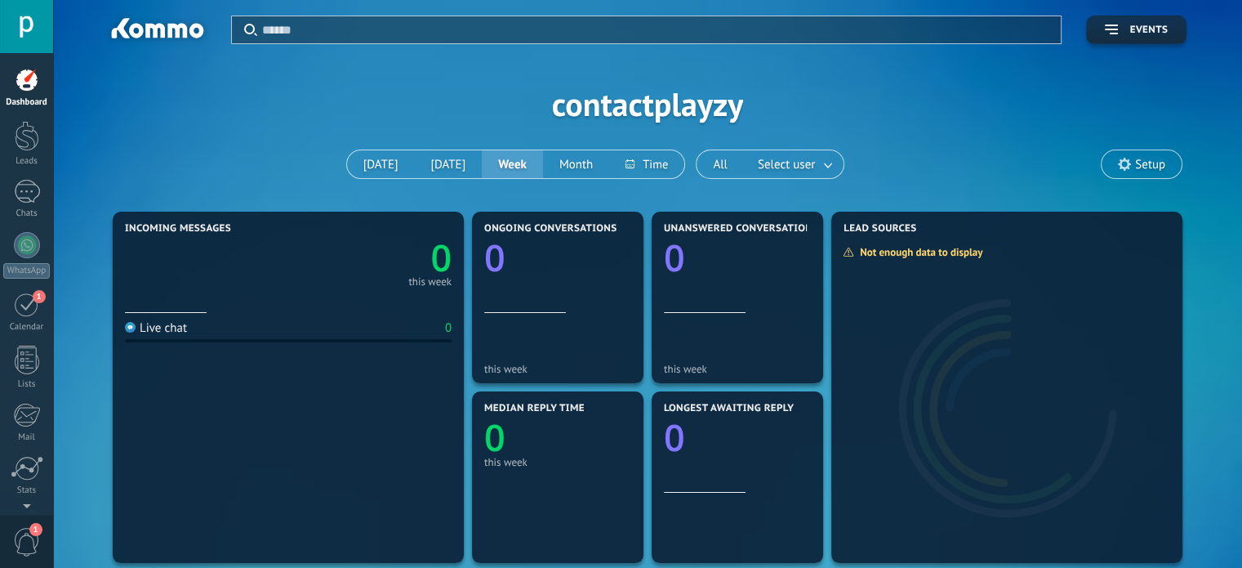
click at [20, 37] on div at bounding box center [26, 26] width 53 height 53
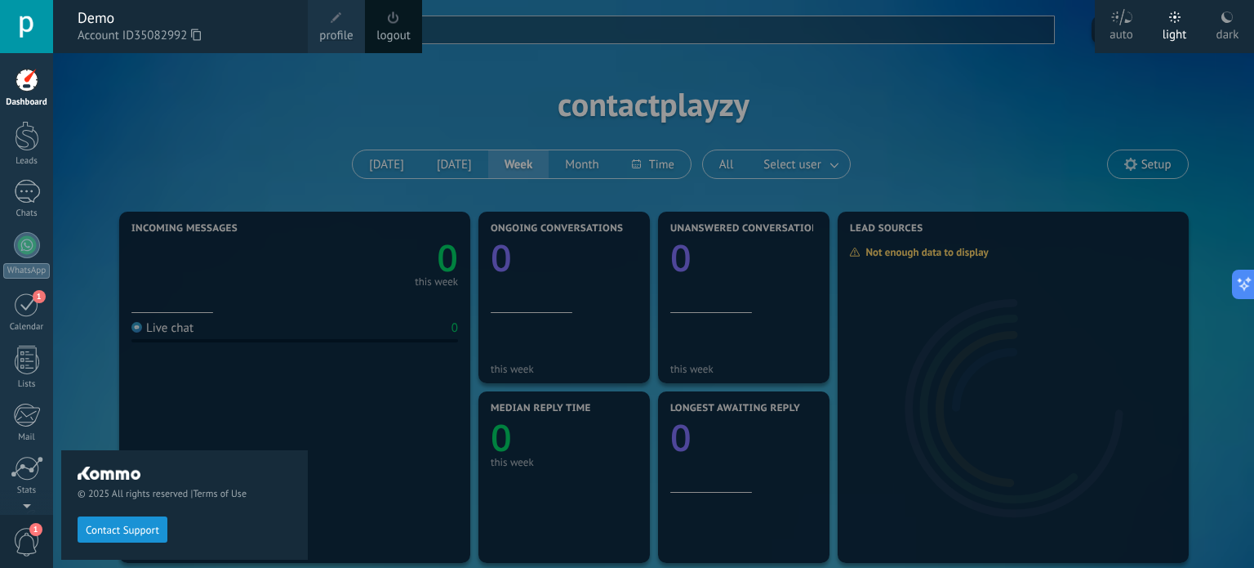
click at [395, 32] on link "logout" at bounding box center [393, 36] width 34 height 18
